Goal: Entertainment & Leisure: Consume media (video, audio)

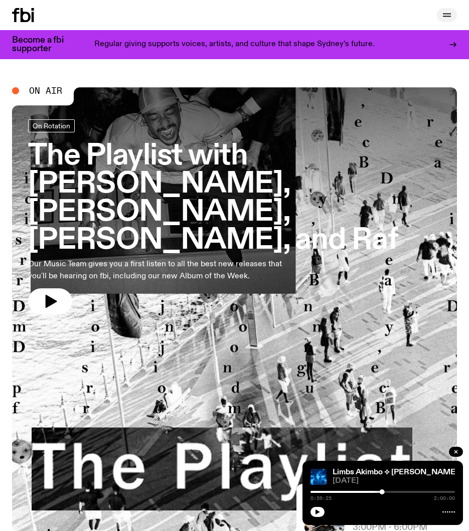
click at [450, 14] on icon "button" at bounding box center [447, 14] width 8 height 0
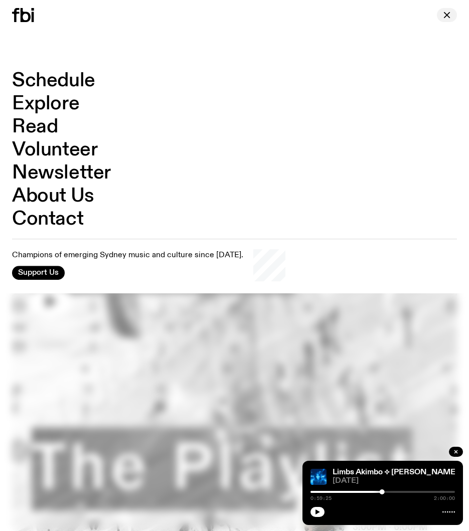
click at [448, 17] on icon "button" at bounding box center [447, 15] width 6 height 6
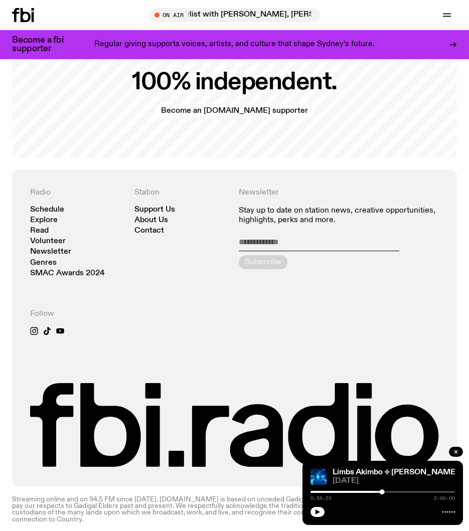
scroll to position [2183, 0]
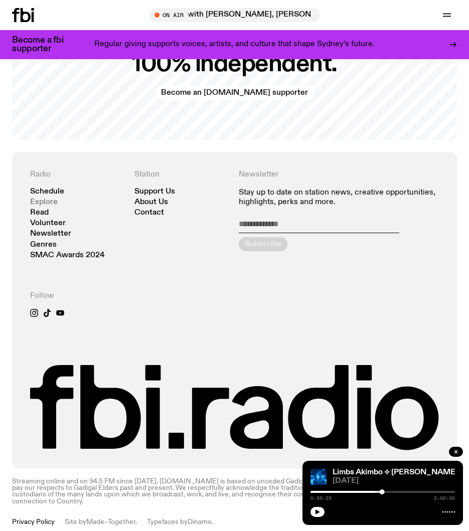
click at [48, 202] on link "Explore" at bounding box center [44, 203] width 28 height 8
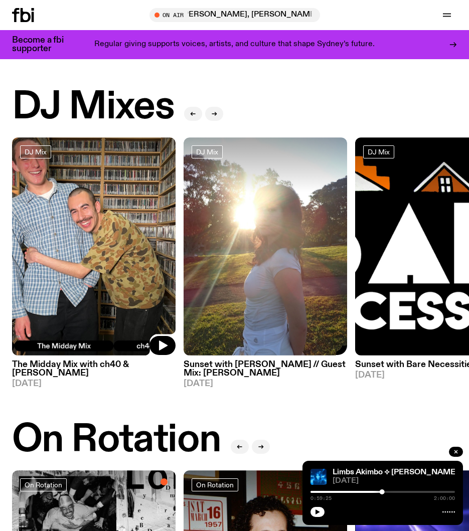
click at [227, 216] on img at bounding box center [265, 246] width 163 height 218
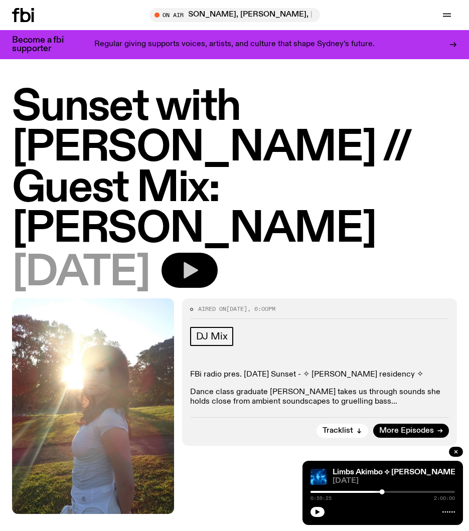
click at [200, 260] on icon "button" at bounding box center [190, 270] width 20 height 20
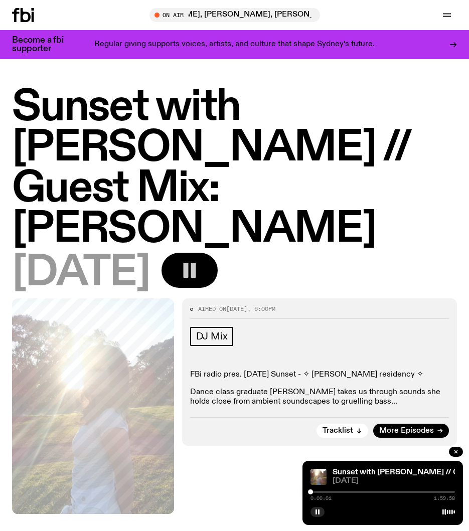
click at [373, 491] on div at bounding box center [382, 492] width 144 height 2
click at [376, 491] on div at bounding box center [382, 492] width 144 height 2
click at [382, 492] on div at bounding box center [382, 492] width 144 height 2
click at [385, 491] on div at bounding box center [382, 492] width 144 height 2
click at [383, 492] on div at bounding box center [385, 491] width 5 height 5
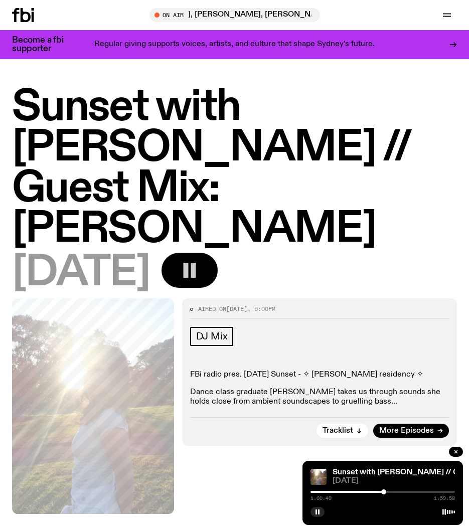
click at [384, 491] on div at bounding box center [383, 491] width 5 height 5
click at [196, 263] on rect "button" at bounding box center [193, 270] width 5 height 15
